Goal: Ask a question

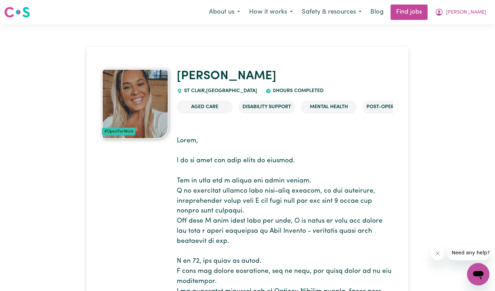
click at [479, 8] on button "[PERSON_NAME]" at bounding box center [460, 12] width 60 height 15
click at [460, 38] on link "My Dashboard" at bounding box center [462, 40] width 55 height 13
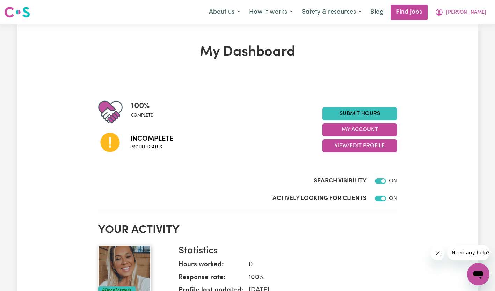
click at [117, 146] on icon at bounding box center [109, 142] width 19 height 19
click at [105, 150] on icon at bounding box center [109, 142] width 19 height 19
click at [466, 14] on span "[PERSON_NAME]" at bounding box center [466, 13] width 40 height 8
click at [328, 91] on section "100 % complete Incomplete Profile status Submit Hours My Account View/Edit Prof…" at bounding box center [247, 144] width 299 height 135
click at [362, 133] on button "My Account" at bounding box center [359, 129] width 75 height 13
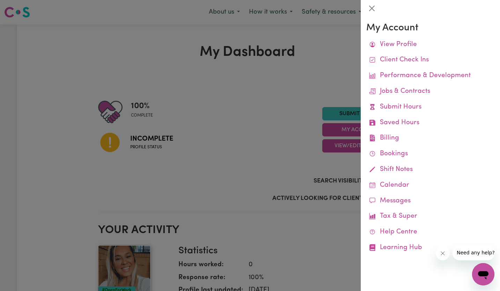
click at [279, 125] on div at bounding box center [250, 145] width 500 height 291
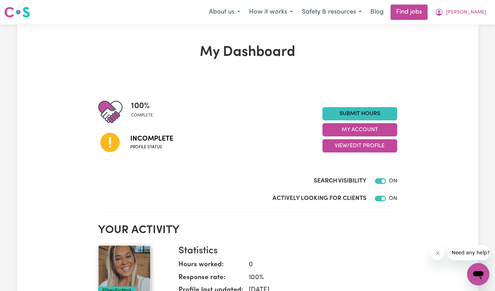
click at [20, 14] on img at bounding box center [17, 12] width 26 height 13
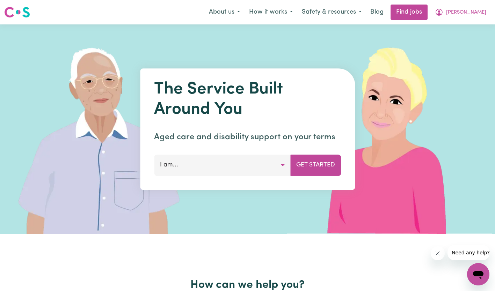
click at [477, 14] on span "[PERSON_NAME]" at bounding box center [466, 13] width 40 height 8
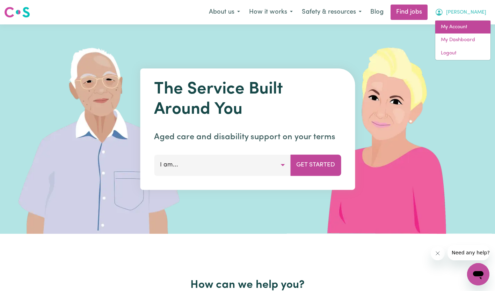
click at [458, 30] on link "My Account" at bounding box center [462, 27] width 55 height 13
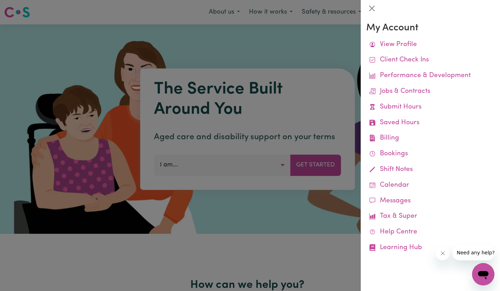
click at [440, 43] on link "View Profile" at bounding box center [430, 45] width 128 height 16
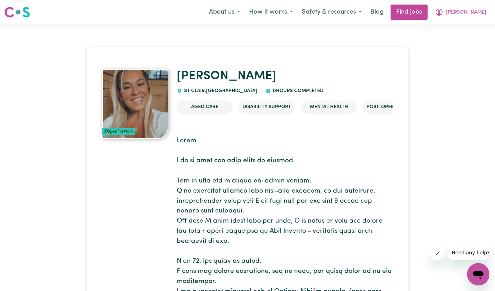
click at [471, 14] on span "[PERSON_NAME]" at bounding box center [466, 13] width 40 height 8
click at [461, 39] on link "My Dashboard" at bounding box center [462, 40] width 55 height 13
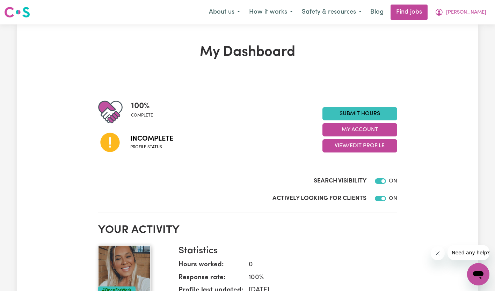
click at [344, 147] on button "View/Edit Profile" at bounding box center [359, 145] width 75 height 13
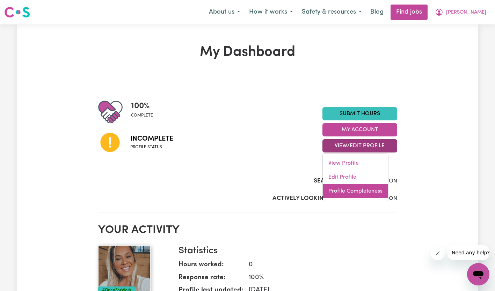
click at [347, 190] on link "Profile Completeness" at bounding box center [355, 191] width 65 height 14
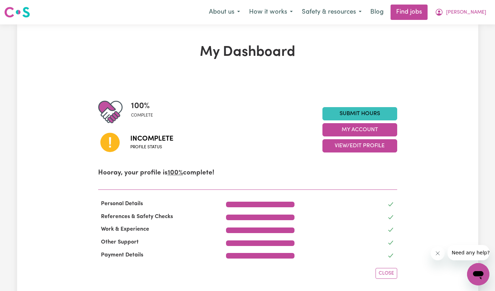
click at [460, 254] on span "Need any help?" at bounding box center [470, 253] width 38 height 6
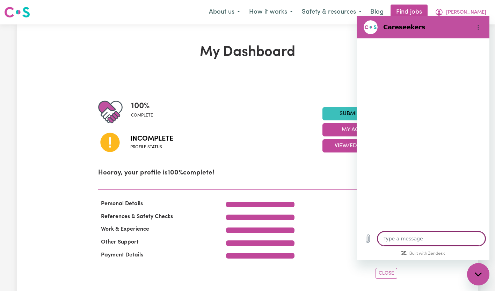
type textarea "x"
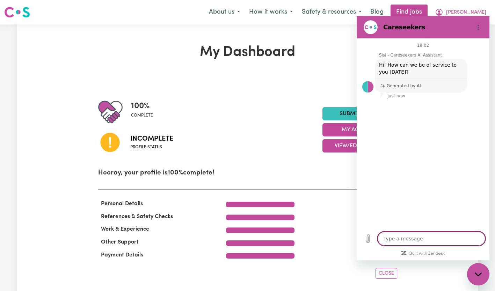
click at [419, 241] on textarea at bounding box center [431, 239] width 108 height 14
type textarea "h"
type textarea "x"
type textarea "hi"
type textarea "x"
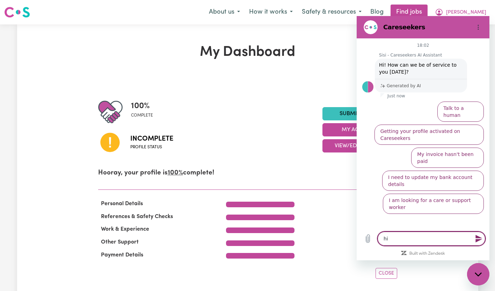
type textarea "hi"
type textarea "x"
type textarea "hi"
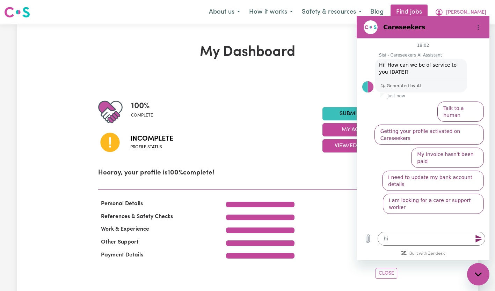
click at [464, 105] on button "Talk to a human" at bounding box center [460, 112] width 46 height 20
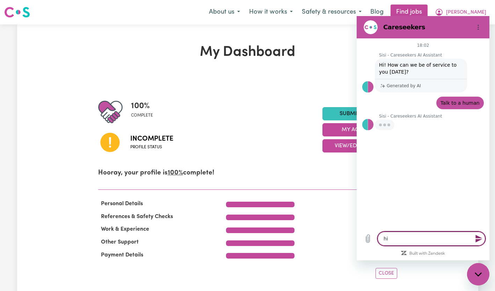
type textarea "x"
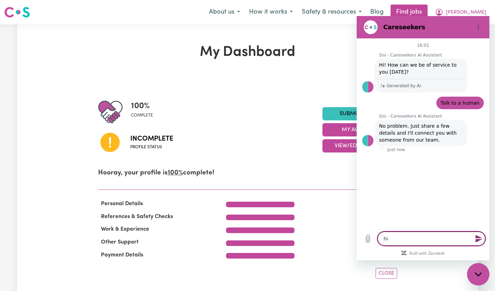
type textarea "hi"
type textarea "x"
type textarea "h"
type textarea "x"
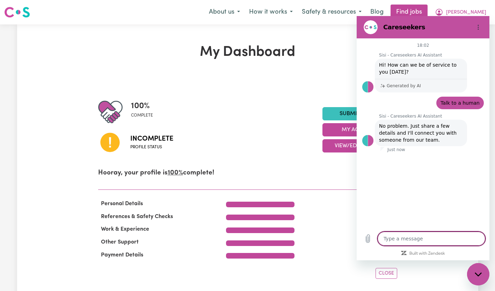
type textarea "x"
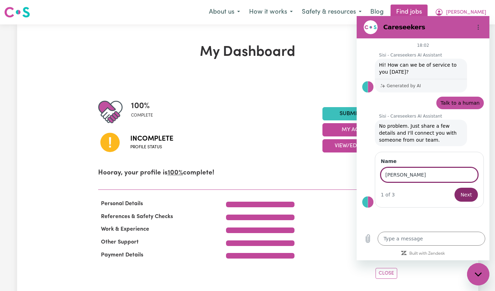
type input "[PERSON_NAME]"
click at [454, 188] on button "Next" at bounding box center [465, 195] width 23 height 14
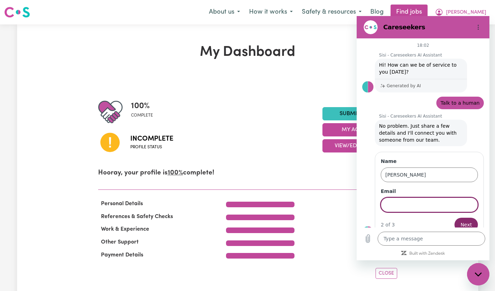
scroll to position [10, 0]
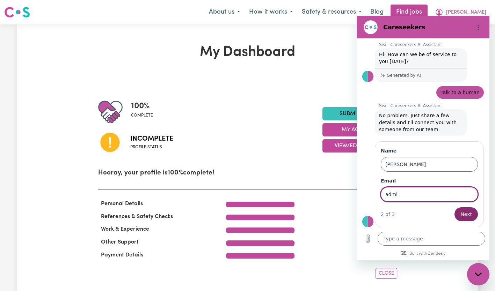
type input "[EMAIL_ADDRESS][DOMAIN_NAME]"
click at [454, 207] on button "Next" at bounding box center [465, 214] width 23 height 14
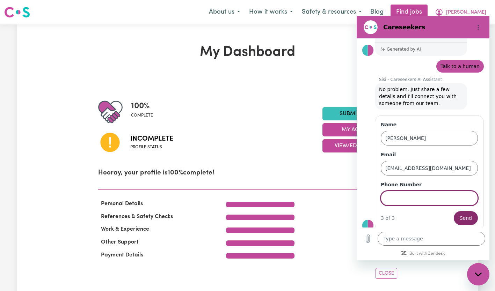
scroll to position [40, 0]
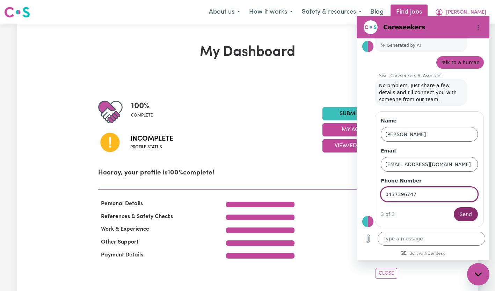
type input "0437396747"
click at [453, 207] on button "Send" at bounding box center [465, 214] width 24 height 14
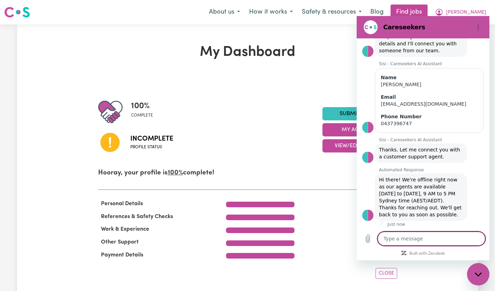
scroll to position [91, 0]
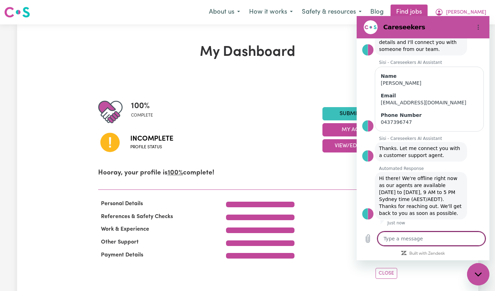
click at [403, 241] on textarea at bounding box center [431, 239] width 108 height 14
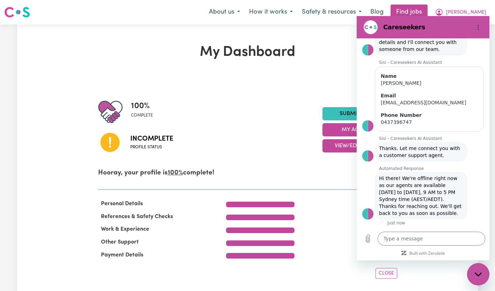
click at [370, 240] on icon "Upload file" at bounding box center [367, 239] width 8 height 8
click at [371, 240] on icon "Upload file" at bounding box center [367, 239] width 8 height 8
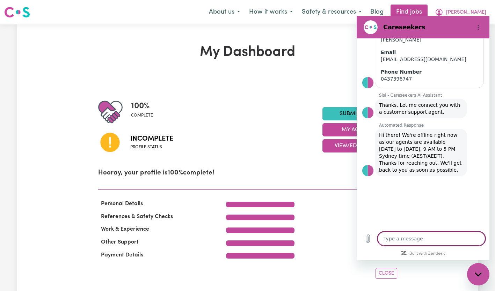
type textarea "x"
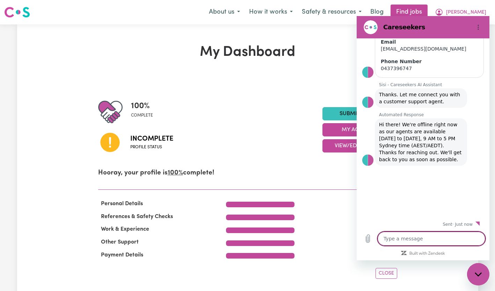
scroll to position [146, 0]
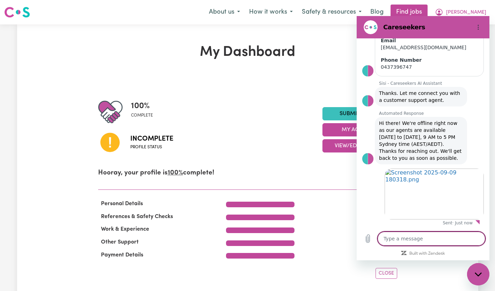
click at [444, 243] on textarea at bounding box center [431, 239] width 108 height 14
click at [389, 275] on span "Close" at bounding box center [385, 273] width 15 height 5
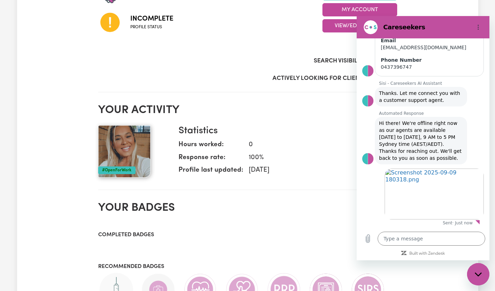
scroll to position [0, 0]
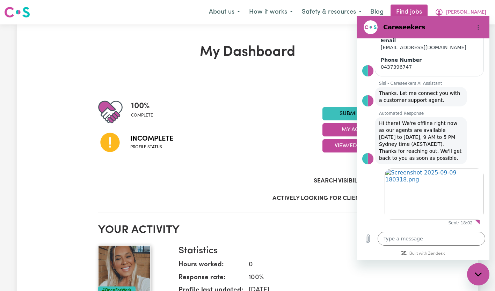
click at [479, 25] on icon "Options menu" at bounding box center [478, 27] width 6 height 6
